Goal: Information Seeking & Learning: Learn about a topic

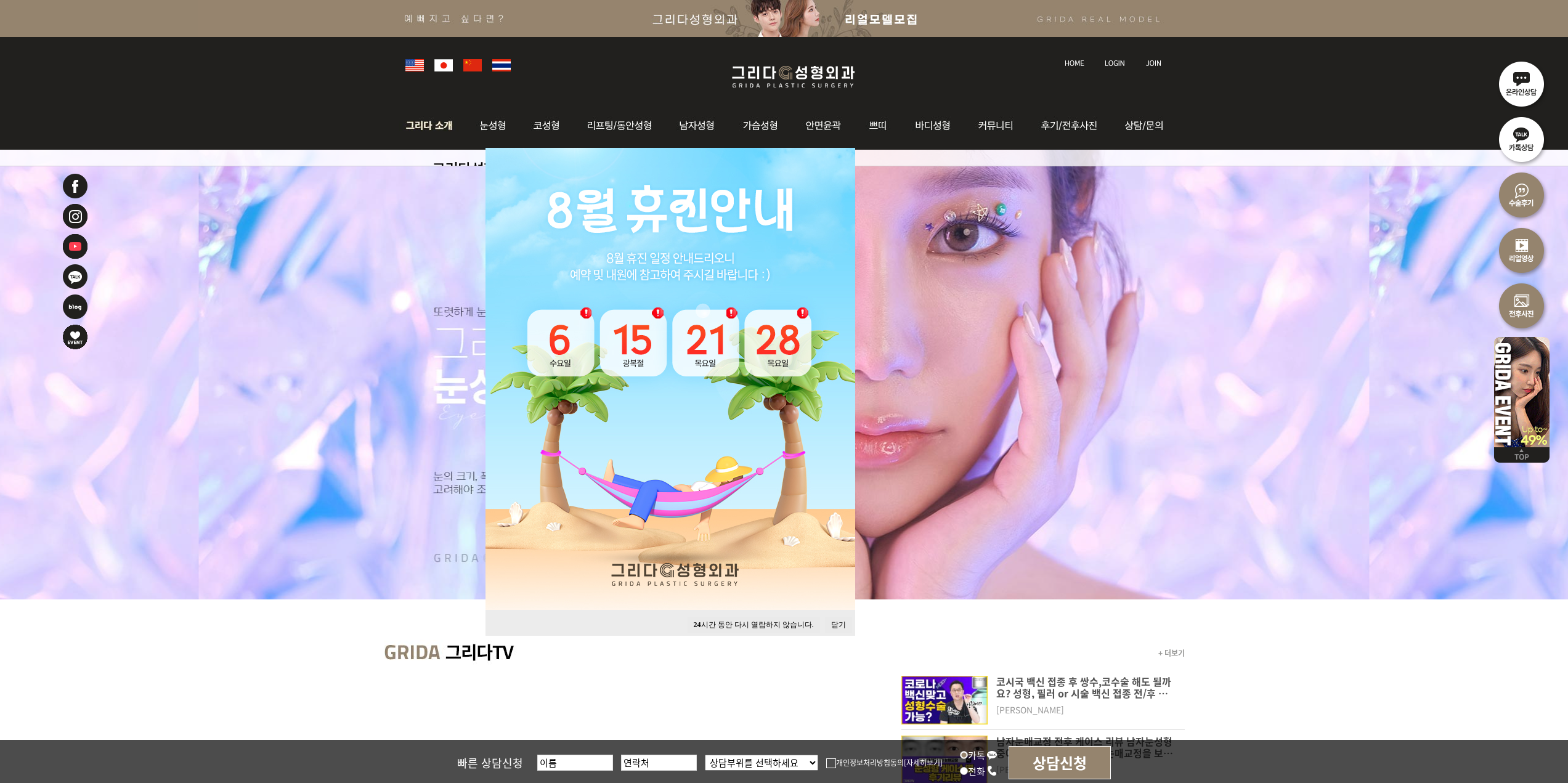
click at [418, 126] on img at bounding box center [432, 125] width 66 height 48
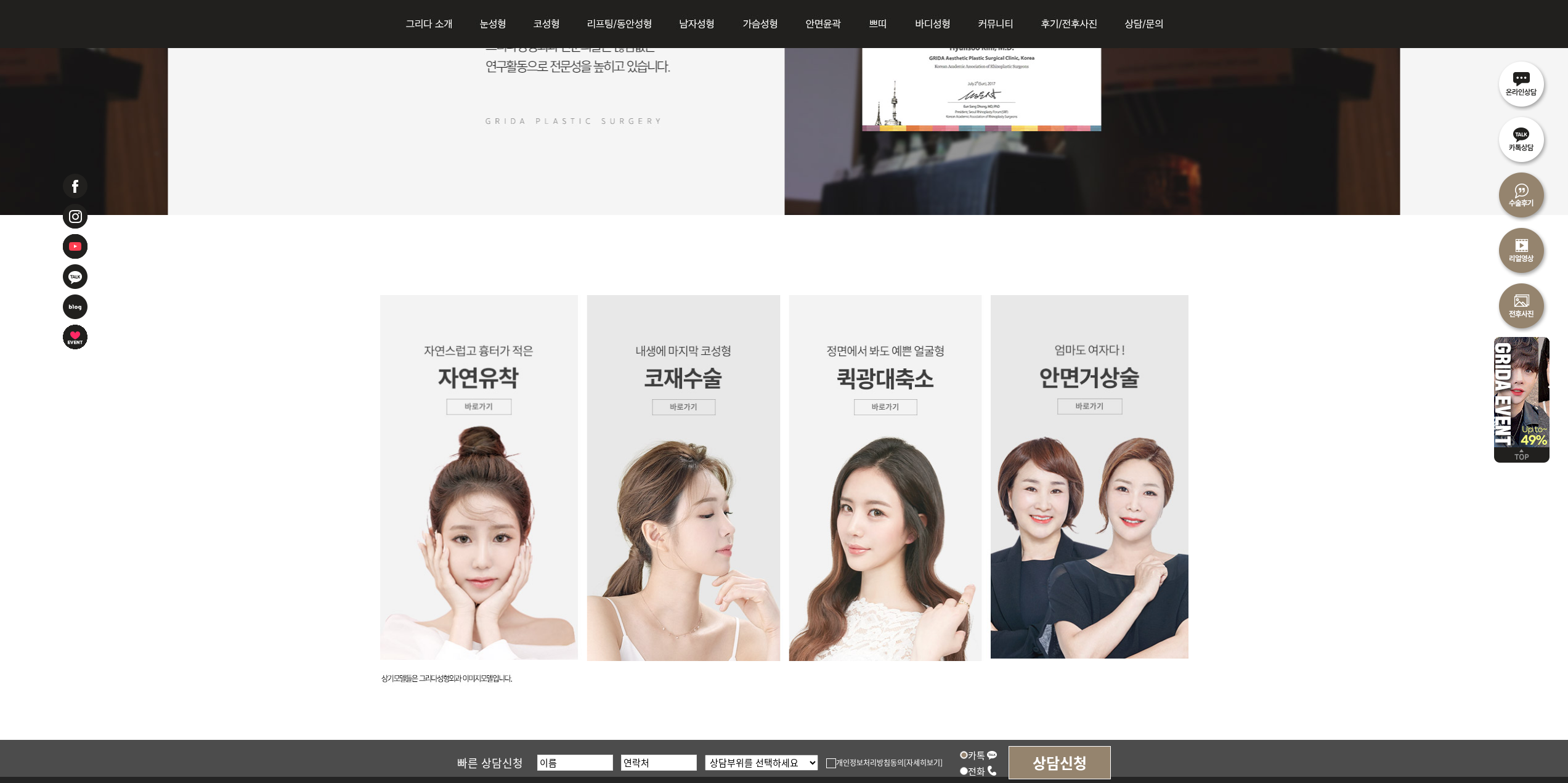
scroll to position [3140, 0]
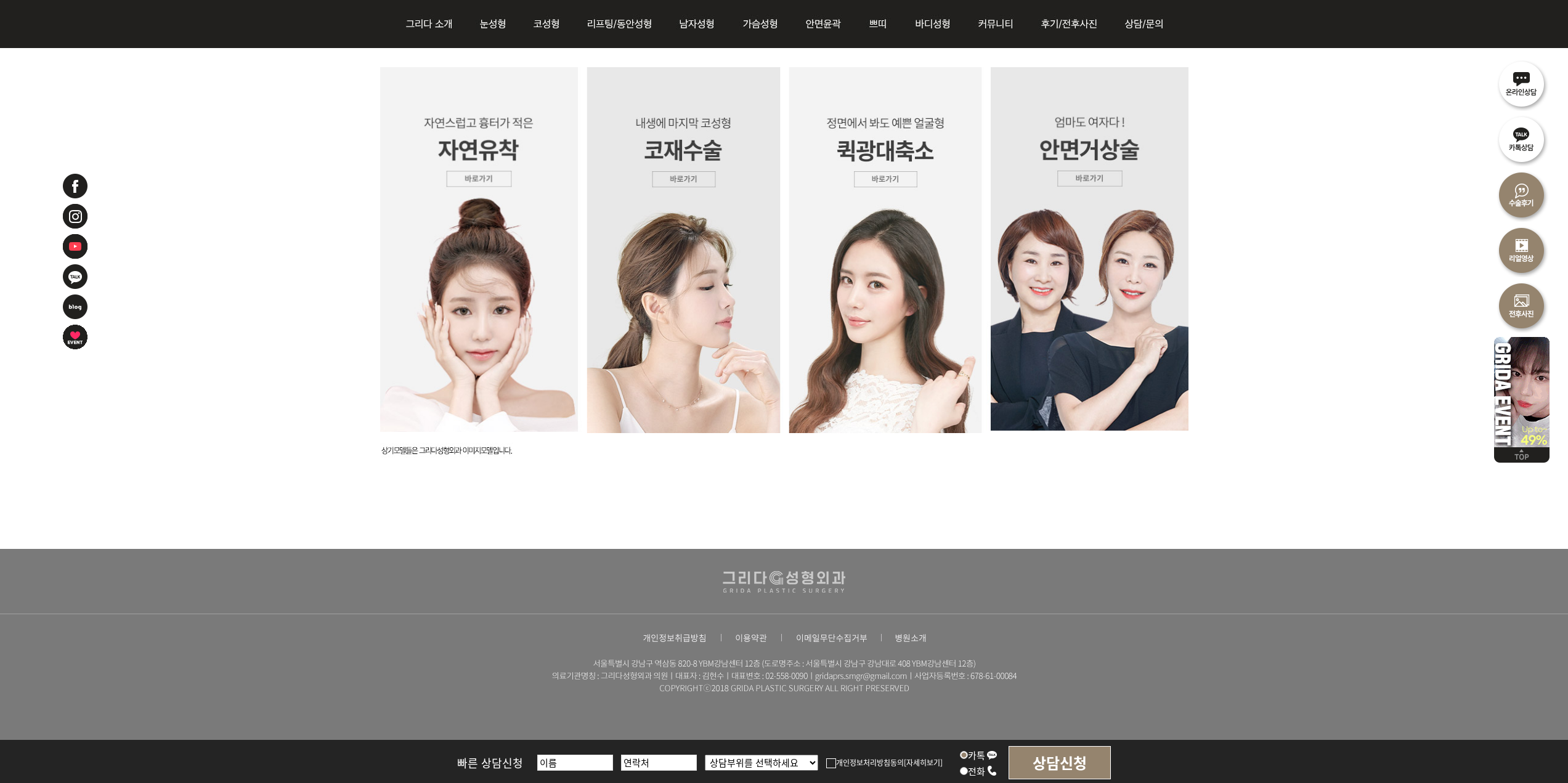
click at [865, 251] on img at bounding box center [885, 250] width 202 height 366
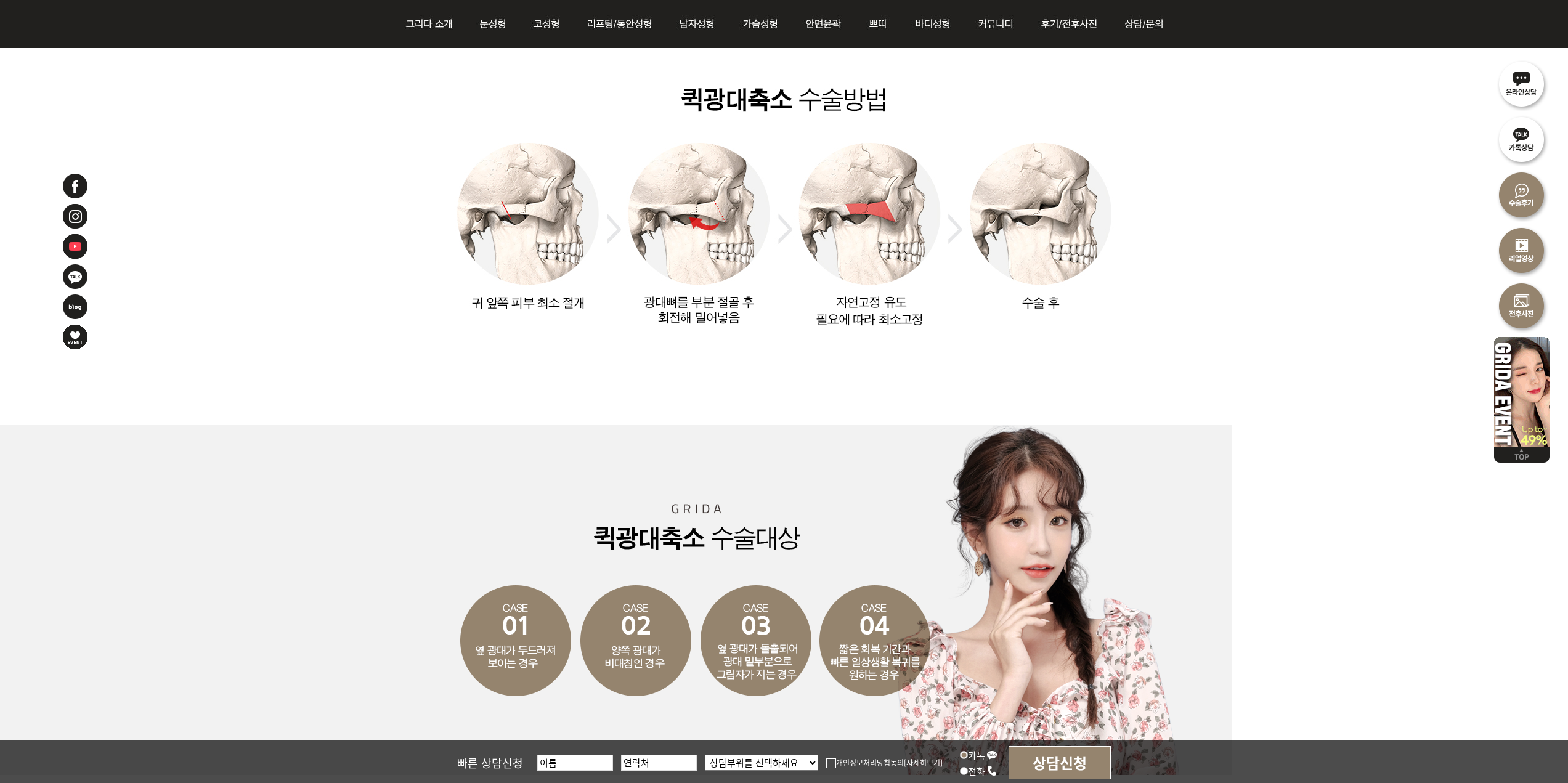
scroll to position [2094, 0]
